Goal: Navigation & Orientation: Understand site structure

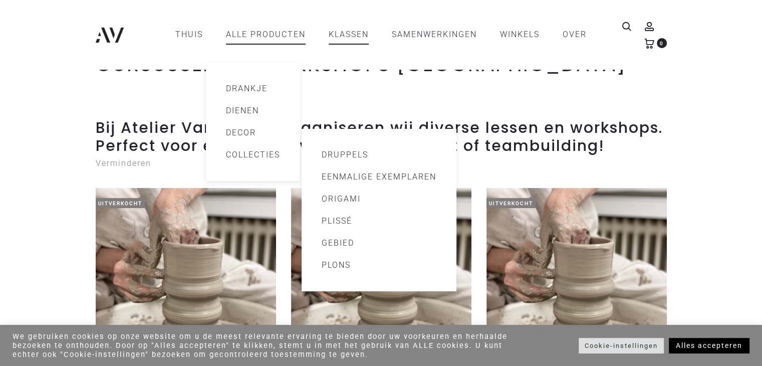
click at [240, 155] on font "Collecties" at bounding box center [253, 155] width 54 height 10
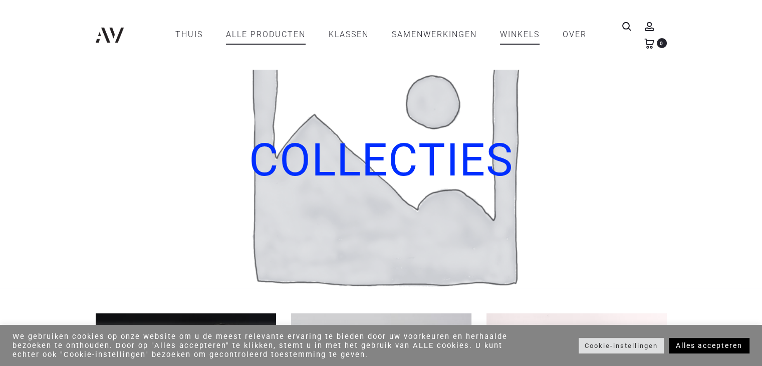
click at [515, 29] on link "WINKELS" at bounding box center [520, 34] width 40 height 17
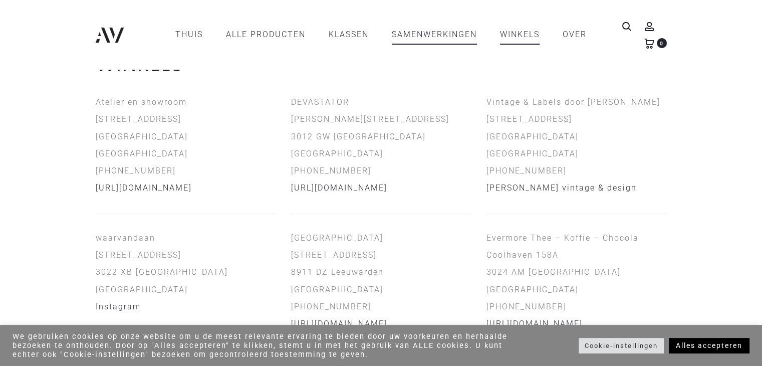
click at [429, 30] on font "SAMENWERKINGEN" at bounding box center [434, 35] width 85 height 10
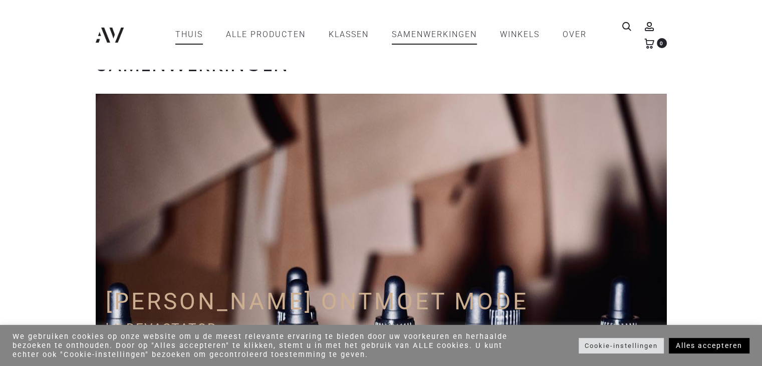
click at [183, 32] on font "Thuis" at bounding box center [189, 35] width 28 height 10
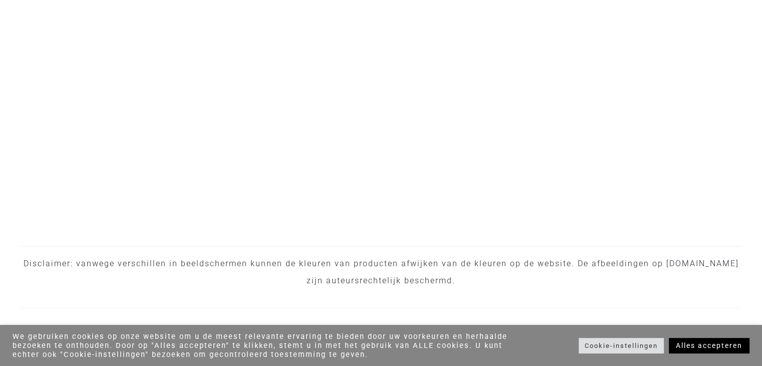
scroll to position [3311, 0]
